Goal: Obtain resource: Obtain resource

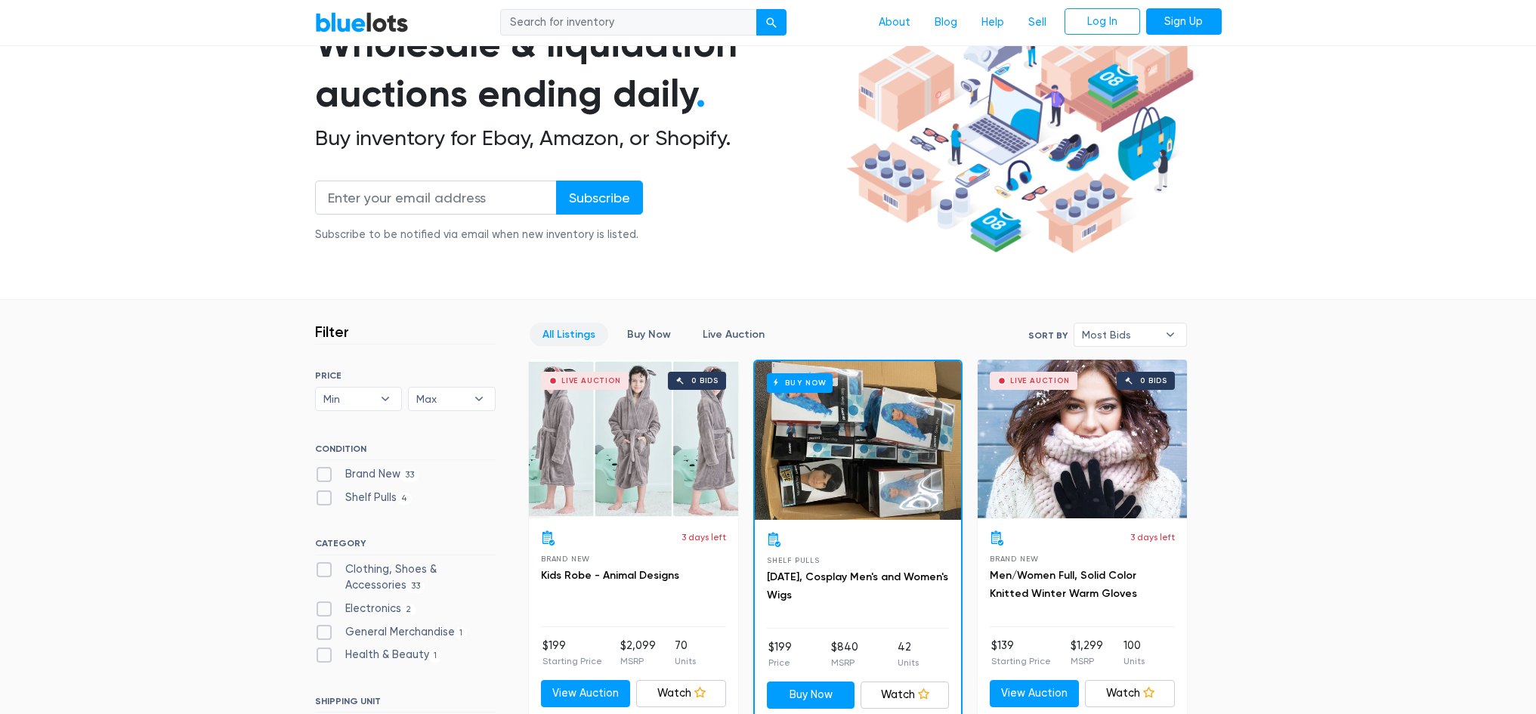
scroll to position [302, 0]
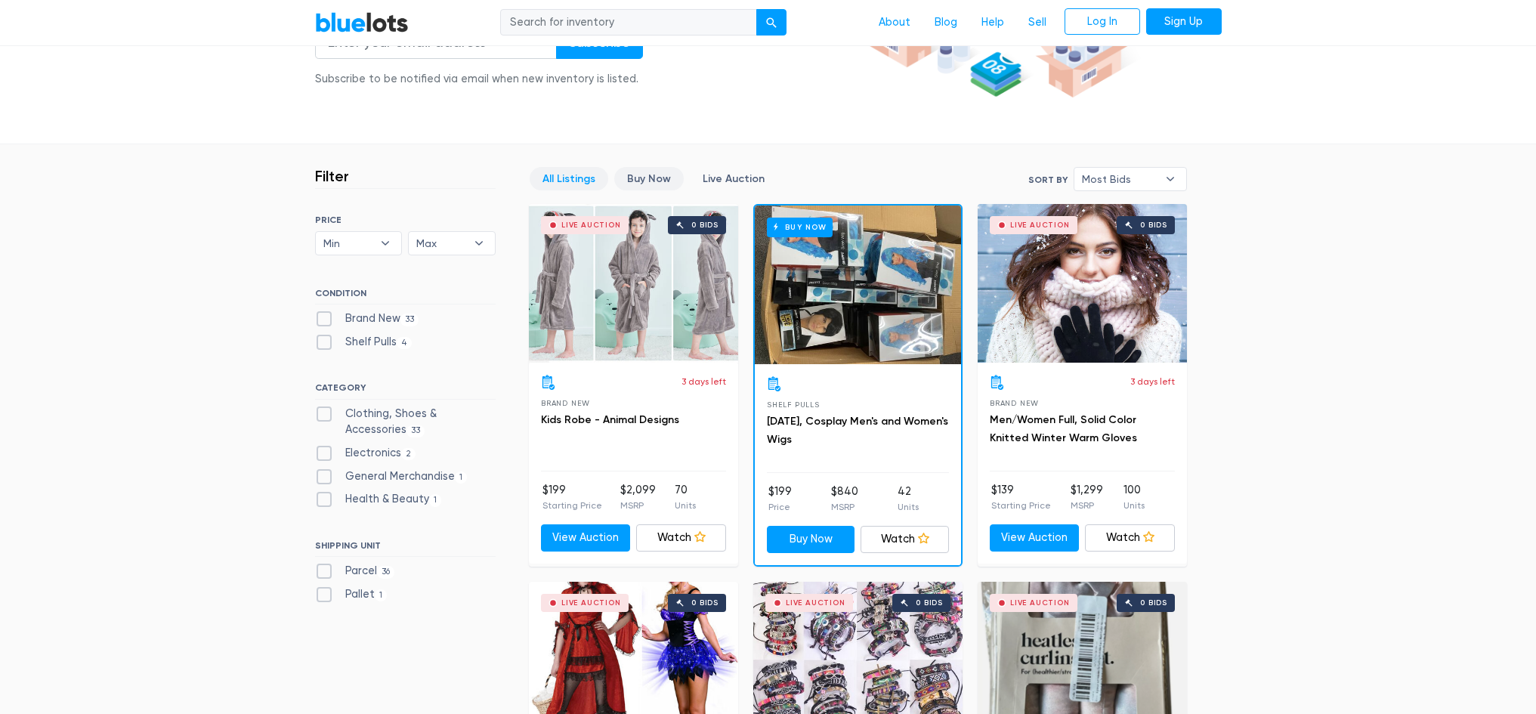
drag, startPoint x: 657, startPoint y: 179, endPoint x: 667, endPoint y: 181, distance: 10.1
click at [657, 179] on link "Buy Now" at bounding box center [649, 178] width 70 height 23
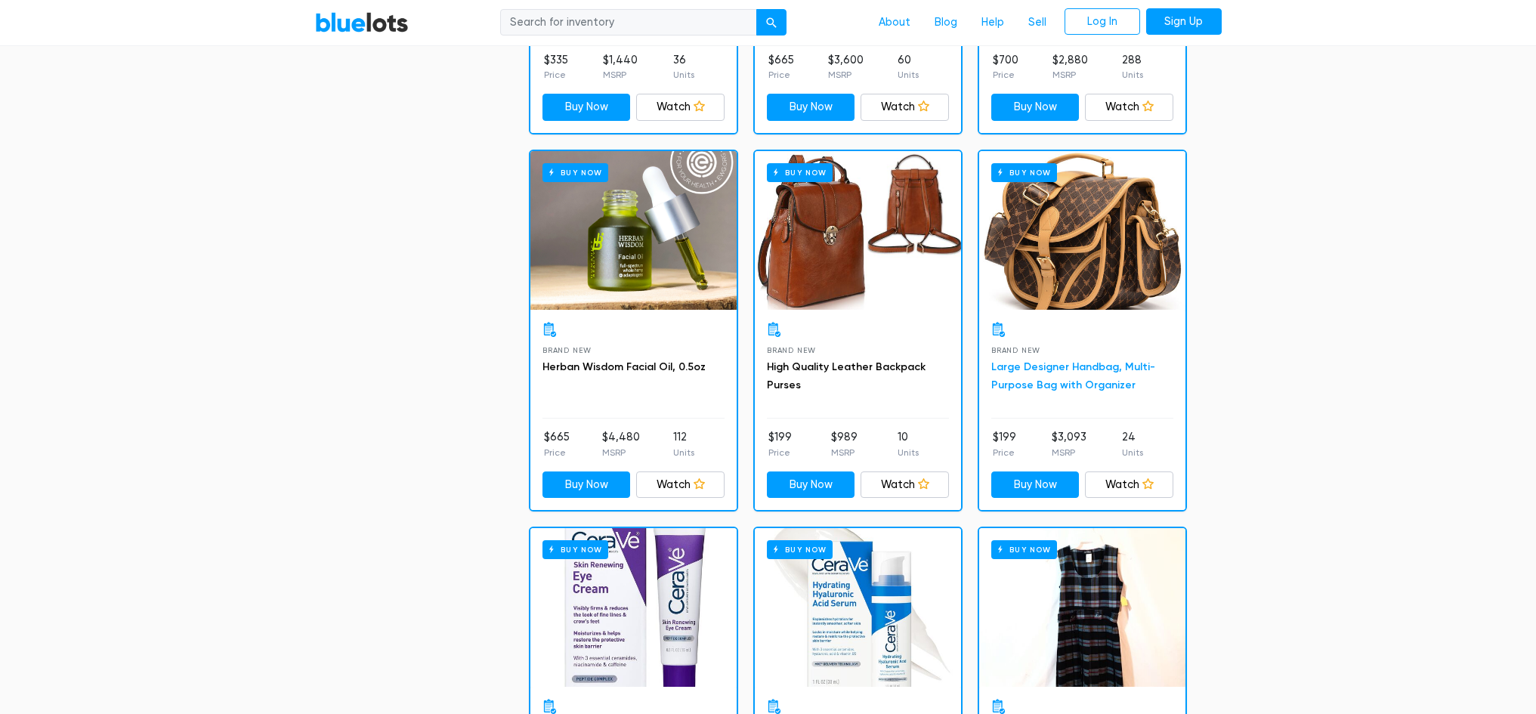
scroll to position [1540, 0]
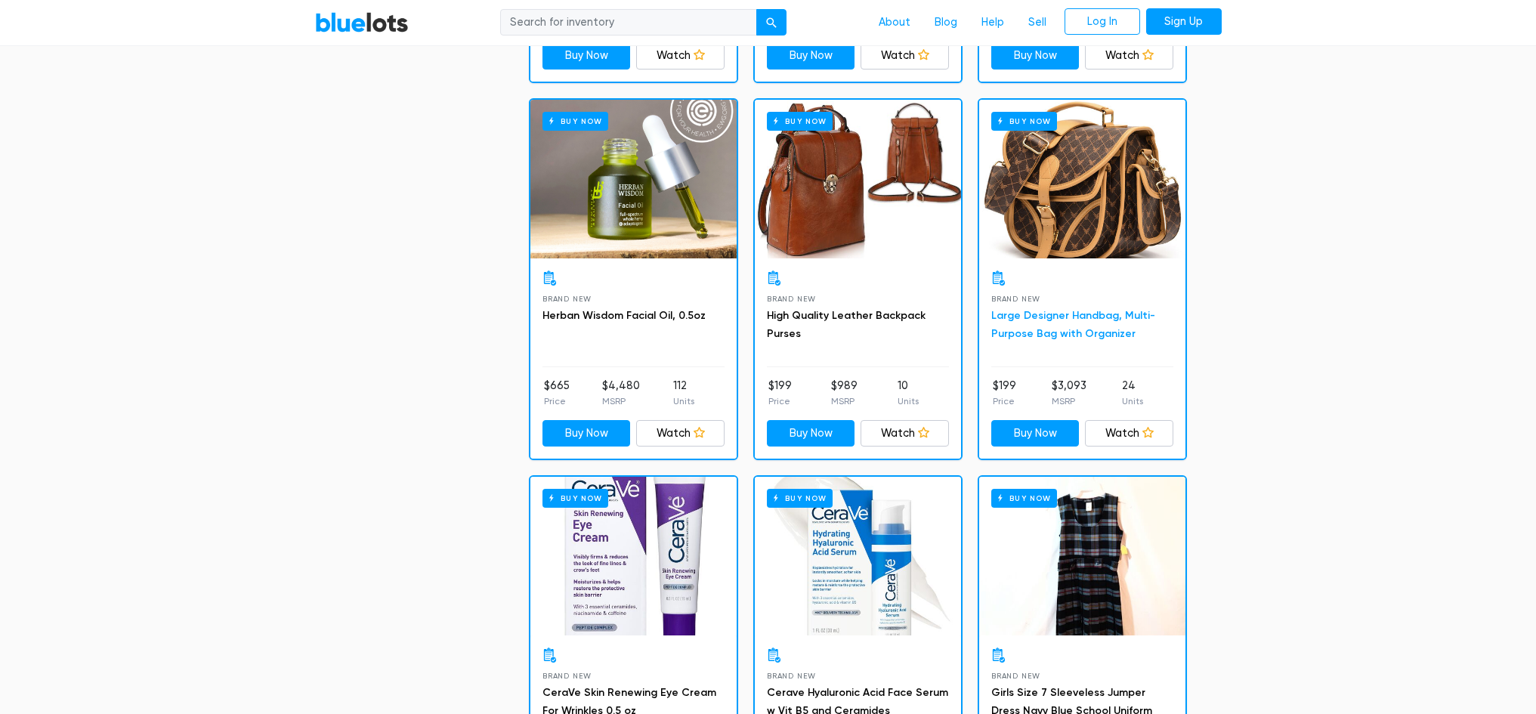
click at [1031, 327] on link "Large Designer Handbag, Multi-Purpose Bag with Organizer" at bounding box center [1073, 324] width 164 height 31
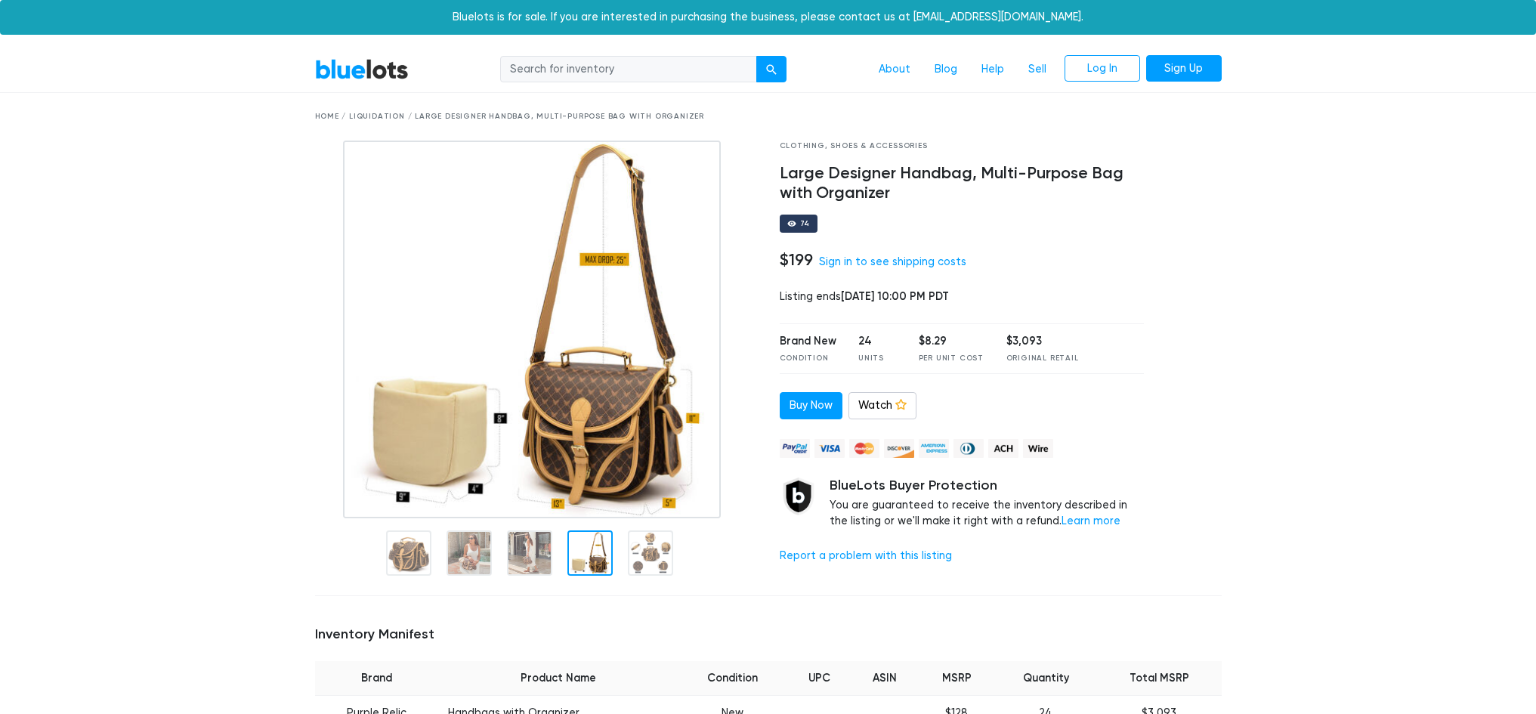
click at [583, 541] on div at bounding box center [589, 552] width 45 height 45
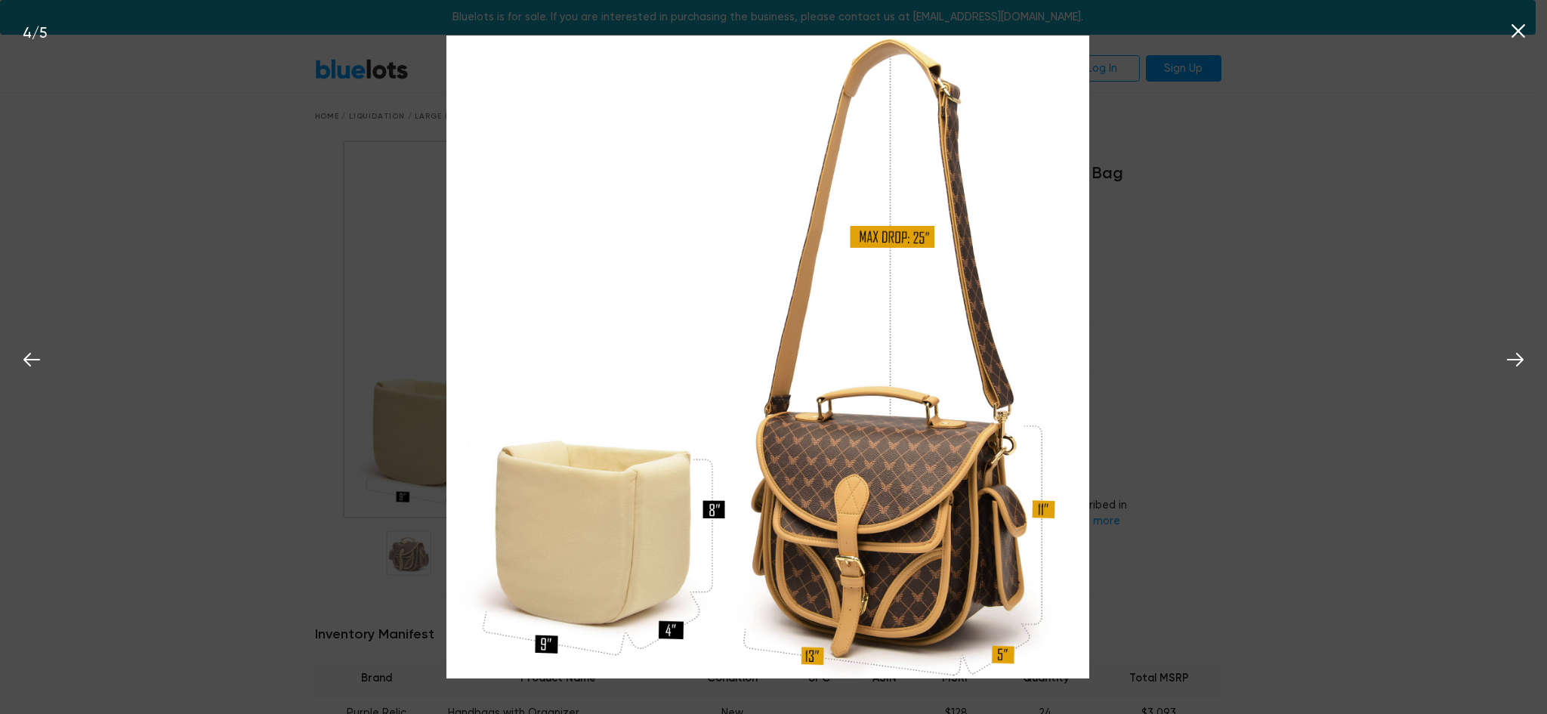
click at [172, 258] on div "4 / 5" at bounding box center [773, 357] width 1547 height 714
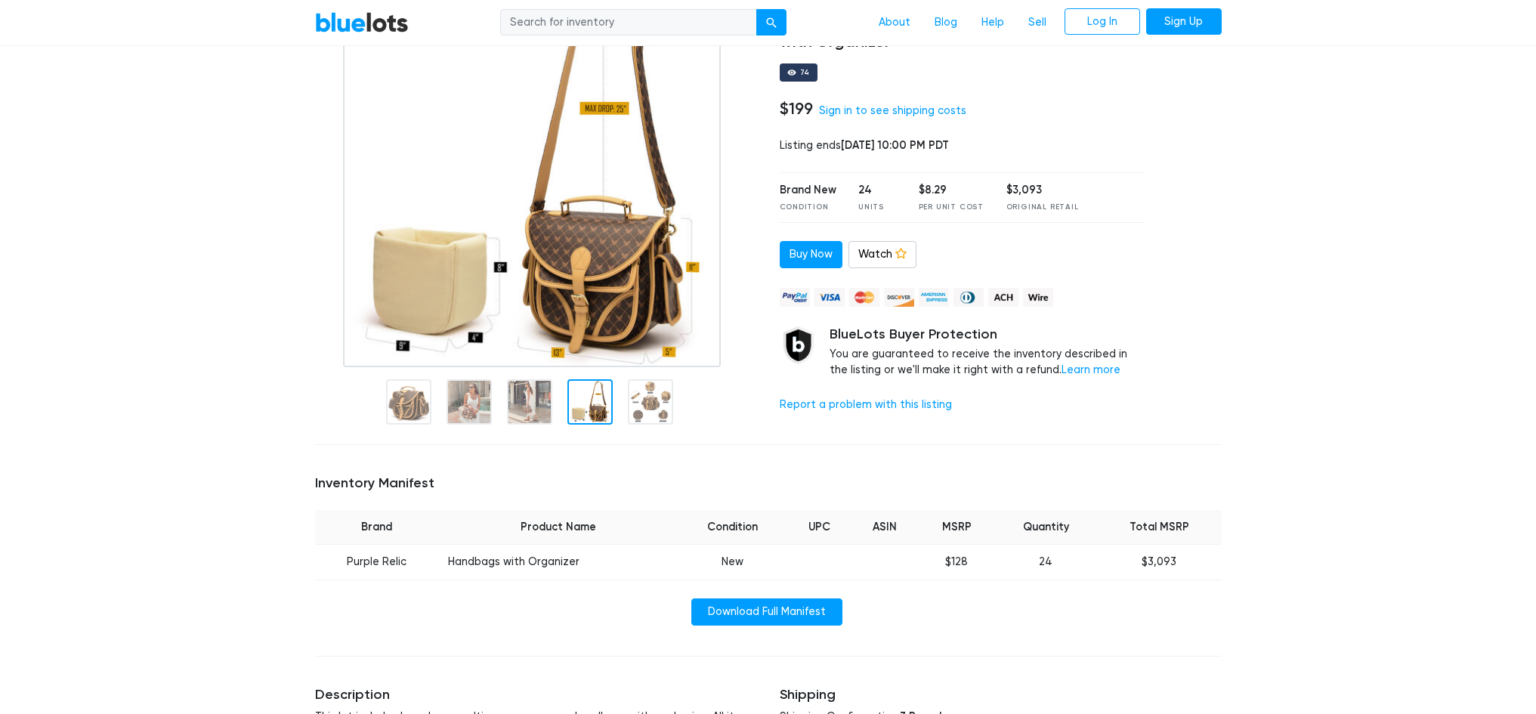
scroll to position [378, 0]
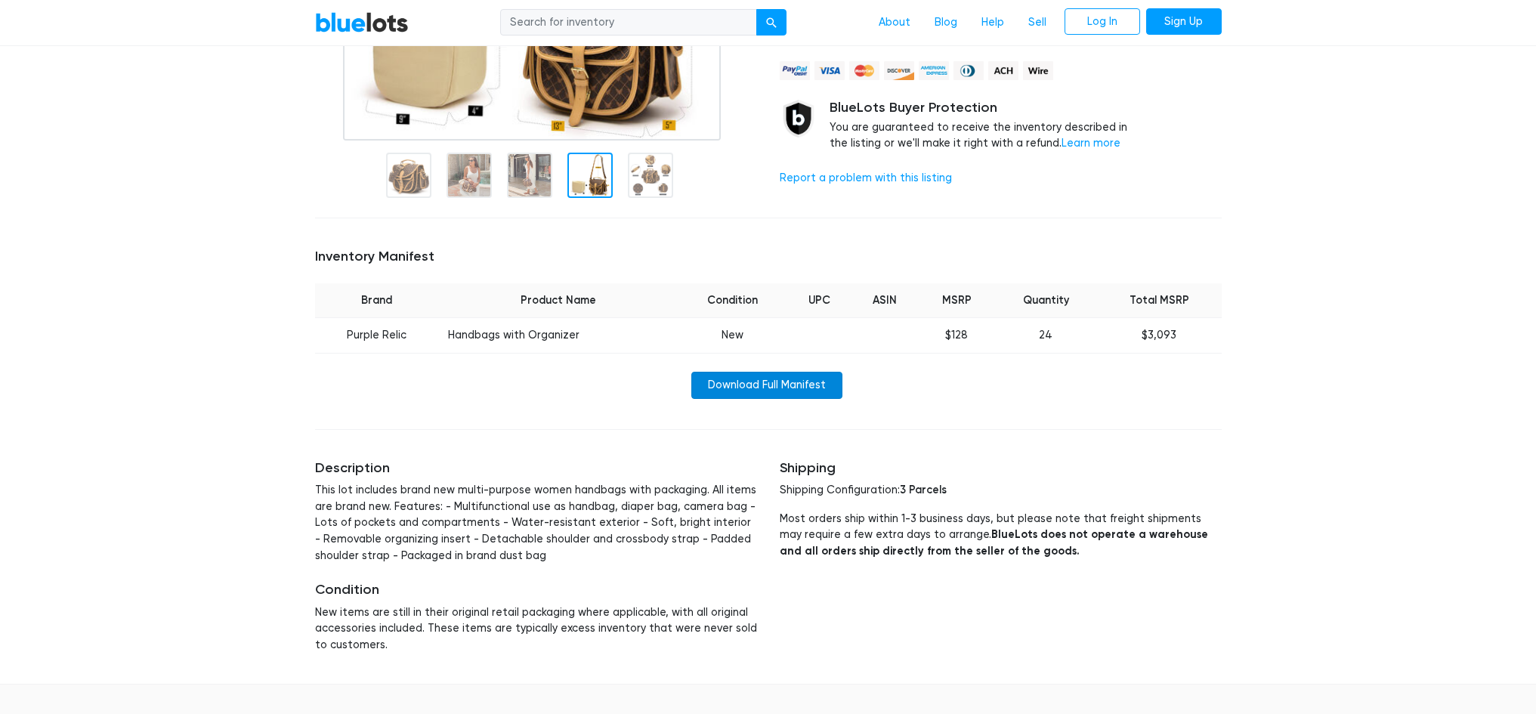
click at [765, 380] on link "Download Full Manifest" at bounding box center [766, 385] width 151 height 27
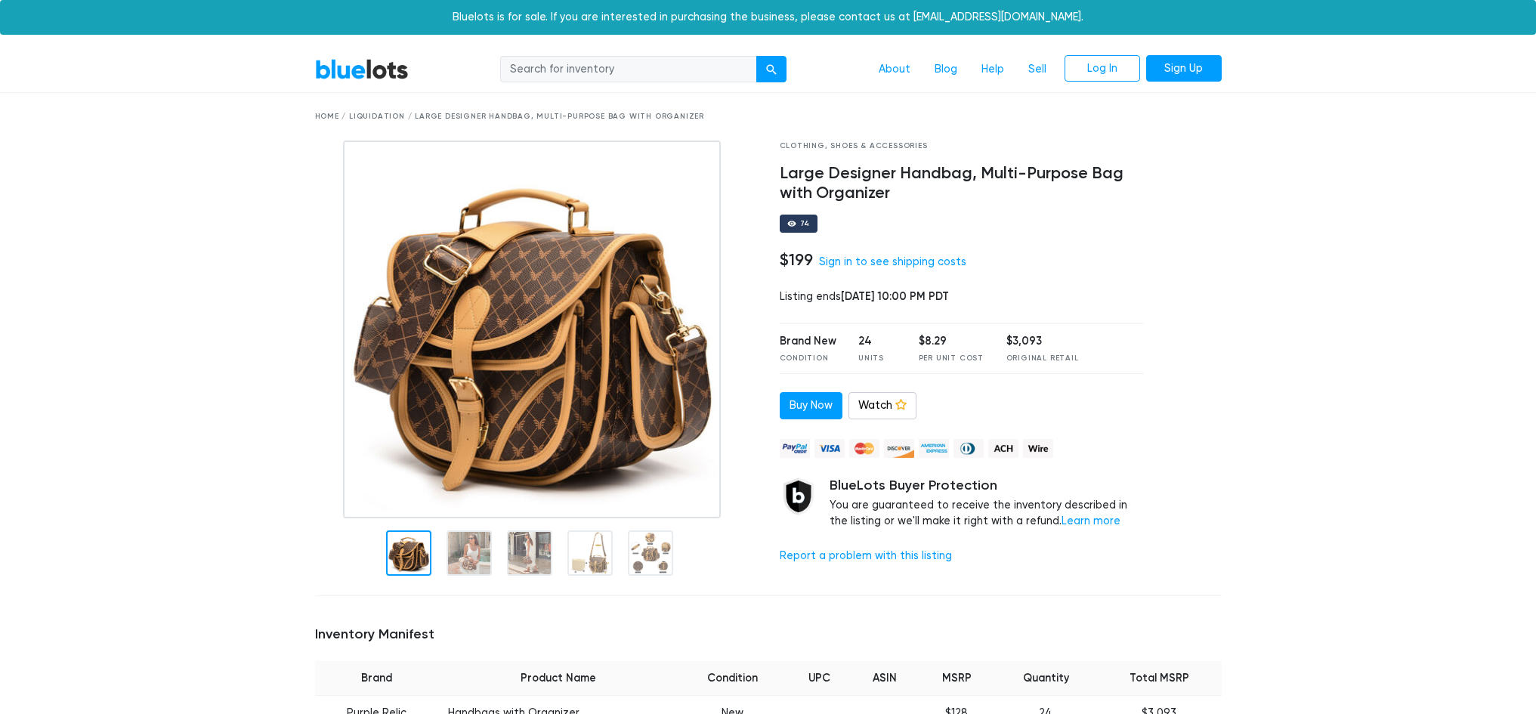
scroll to position [385, 0]
